Goal: Browse casually

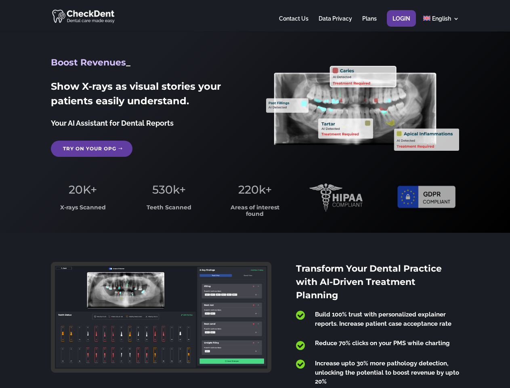
click at [255, 194] on span "220k+" at bounding box center [255, 190] width 34 height 14
click at [255, 16] on div at bounding box center [255, 16] width 408 height 32
click at [255, 194] on span "220k+" at bounding box center [255, 190] width 34 height 14
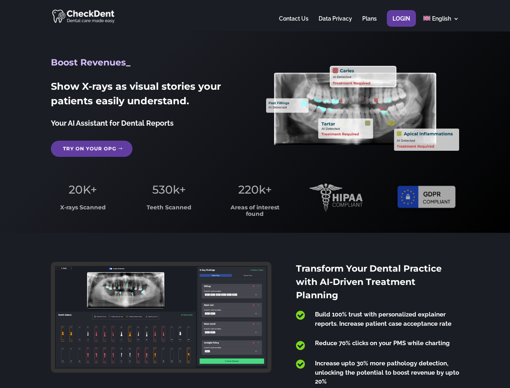
click at [255, 16] on div at bounding box center [255, 16] width 408 height 32
